Goal: Task Accomplishment & Management: Use online tool/utility

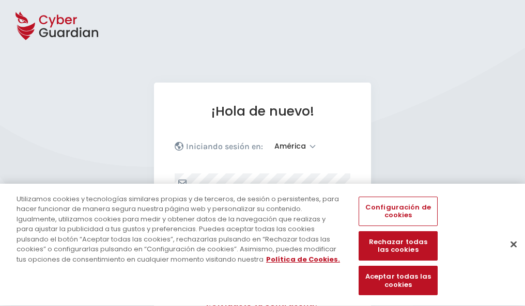
select select "América"
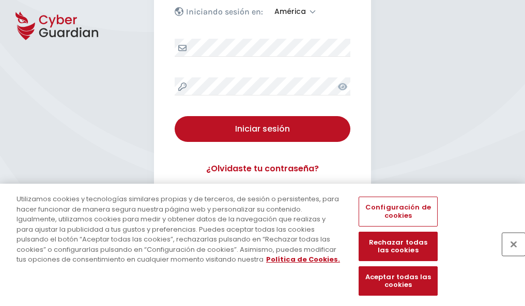
click at [508, 255] on button "Cerrar" at bounding box center [513, 244] width 23 height 23
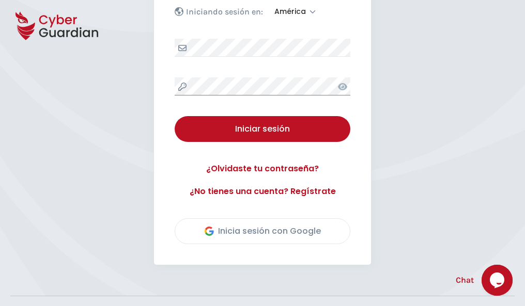
scroll to position [235, 0]
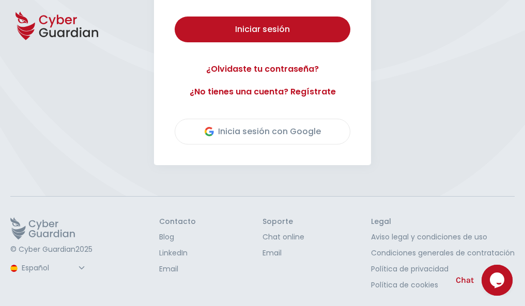
click at [175, 17] on button "Iniciar sesión" at bounding box center [263, 30] width 176 height 26
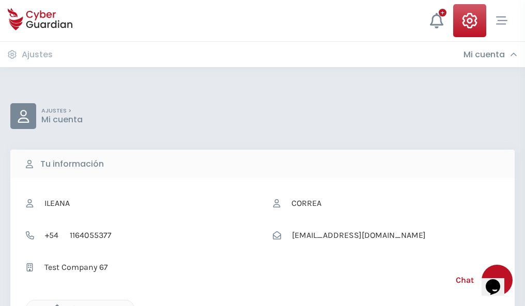
click at [54, 305] on icon "button" at bounding box center [54, 309] width 9 height 9
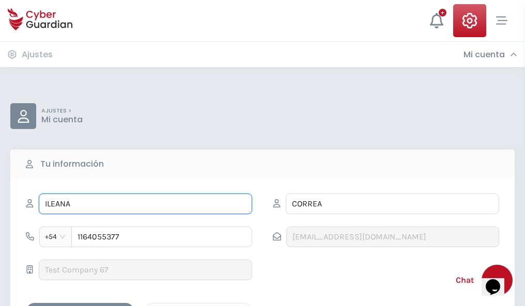
click at [145, 204] on input "ILEANA" at bounding box center [145, 204] width 213 height 21
type input "I"
type input "Judith"
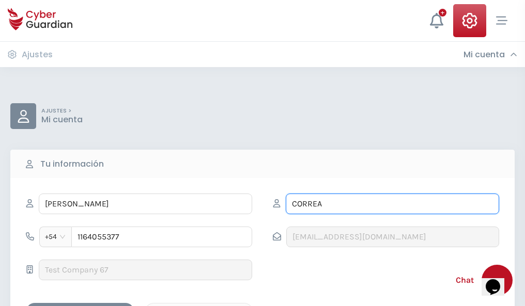
click at [392, 204] on input "CORREA" at bounding box center [392, 204] width 213 height 21
type input "C"
type input "Arregui"
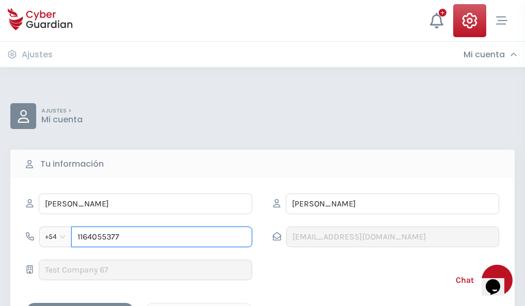
click at [162, 237] on input "1164055377" at bounding box center [161, 237] width 181 height 21
type input "1"
type input "4845485446"
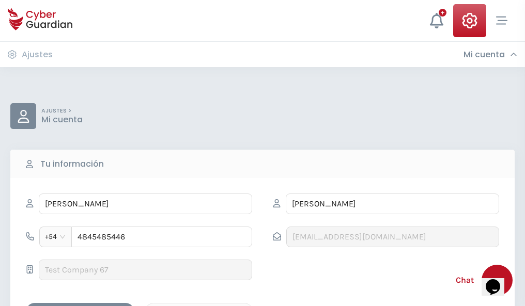
click at [199, 306] on div "Cancelar" at bounding box center [199, 312] width 92 height 13
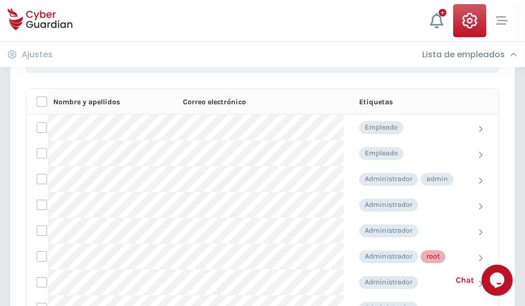
scroll to position [520, 0]
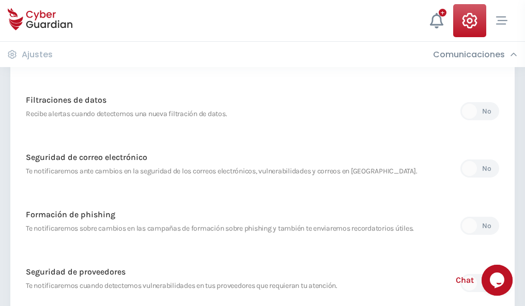
scroll to position [544, 0]
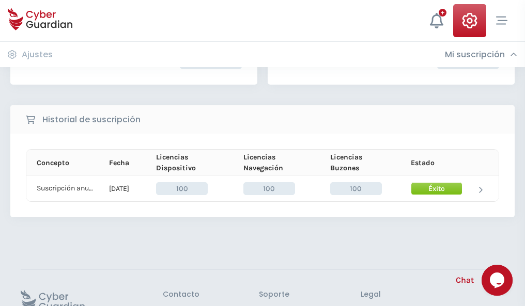
scroll to position [262, 0]
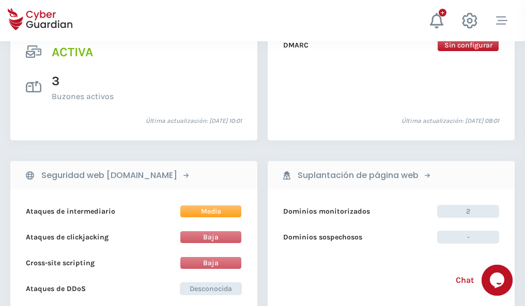
scroll to position [1050, 0]
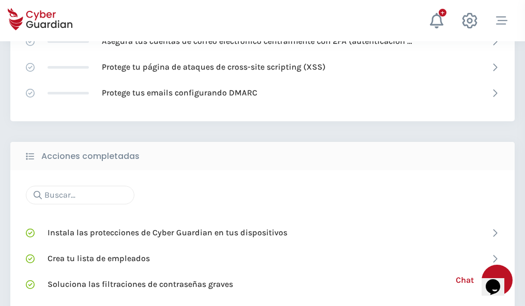
scroll to position [688, 0]
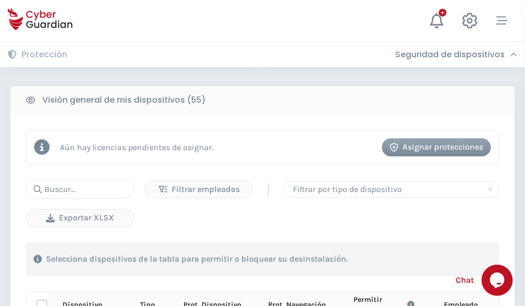
scroll to position [913, 0]
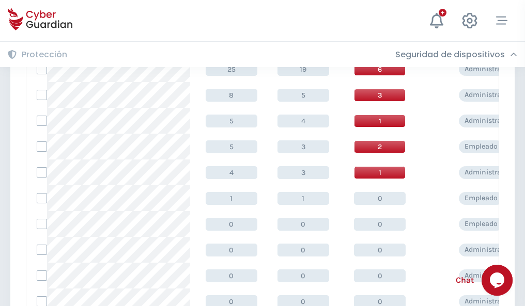
scroll to position [521, 0]
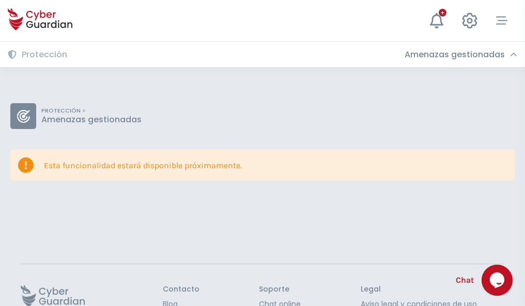
scroll to position [67, 0]
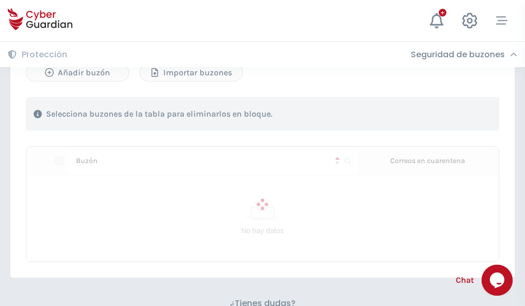
scroll to position [442, 0]
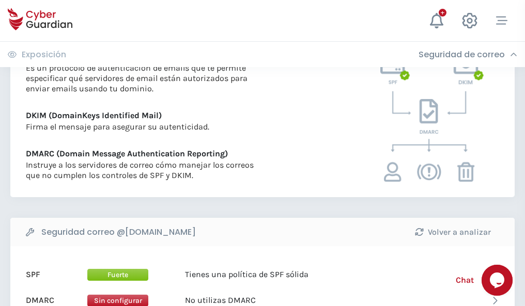
scroll to position [558, 0]
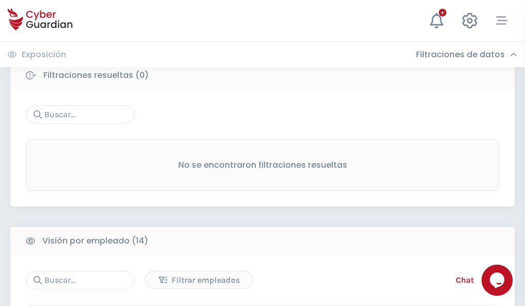
scroll to position [933, 0]
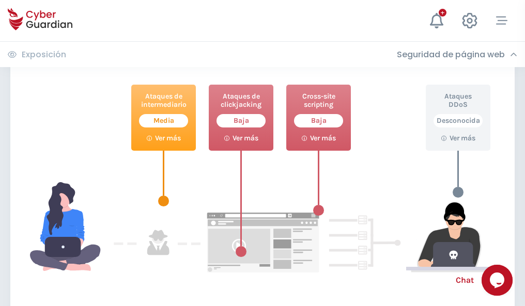
scroll to position [563, 0]
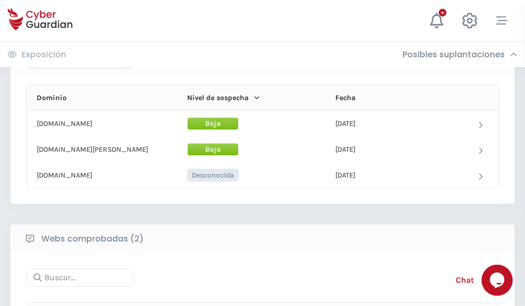
scroll to position [620, 0]
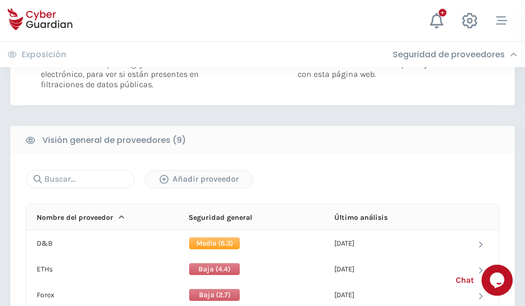
scroll to position [744, 0]
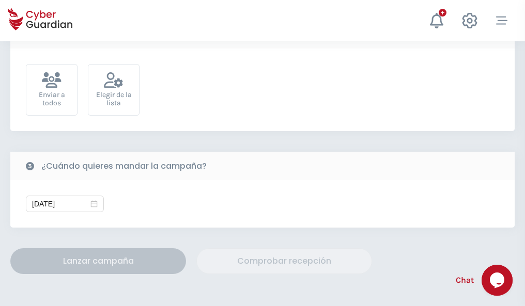
scroll to position [378, 0]
